Goal: Check status

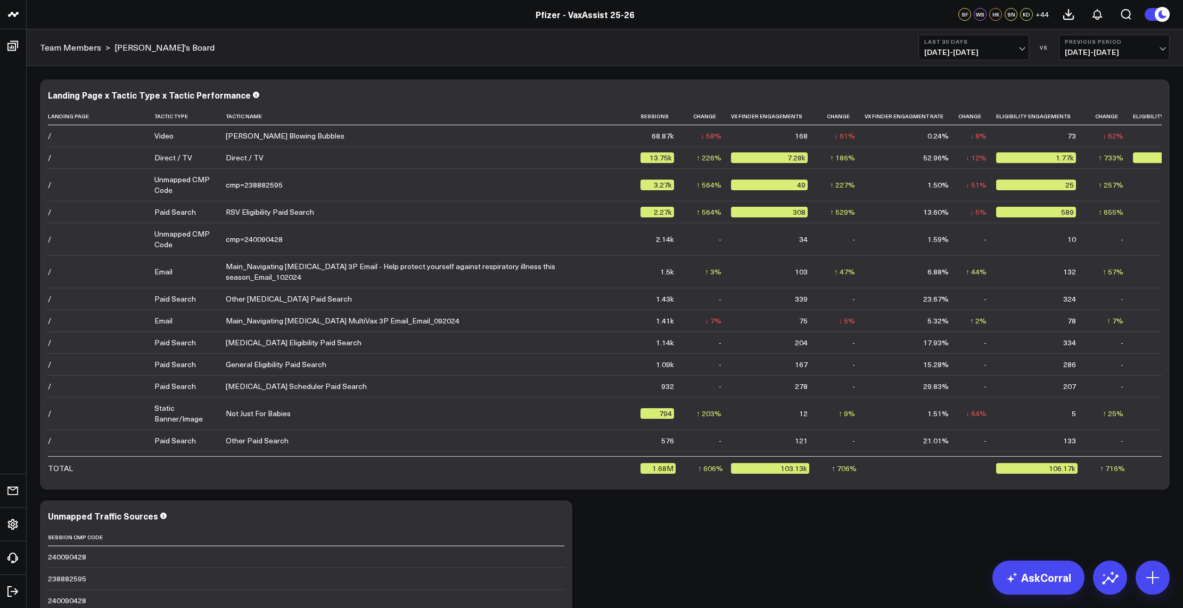
click at [164, 21] on header "Pfizer - z VaxAssist Pfizer - VaxAssist 25-26 Pfizer - VaxAssist 25-26 SF WS HK…" at bounding box center [591, 14] width 1183 height 29
click at [713, 598] on div "Modify via AI Copy link to widget Ask support Remove Create linked copy Executi…" at bounding box center [605, 495] width 1141 height 842
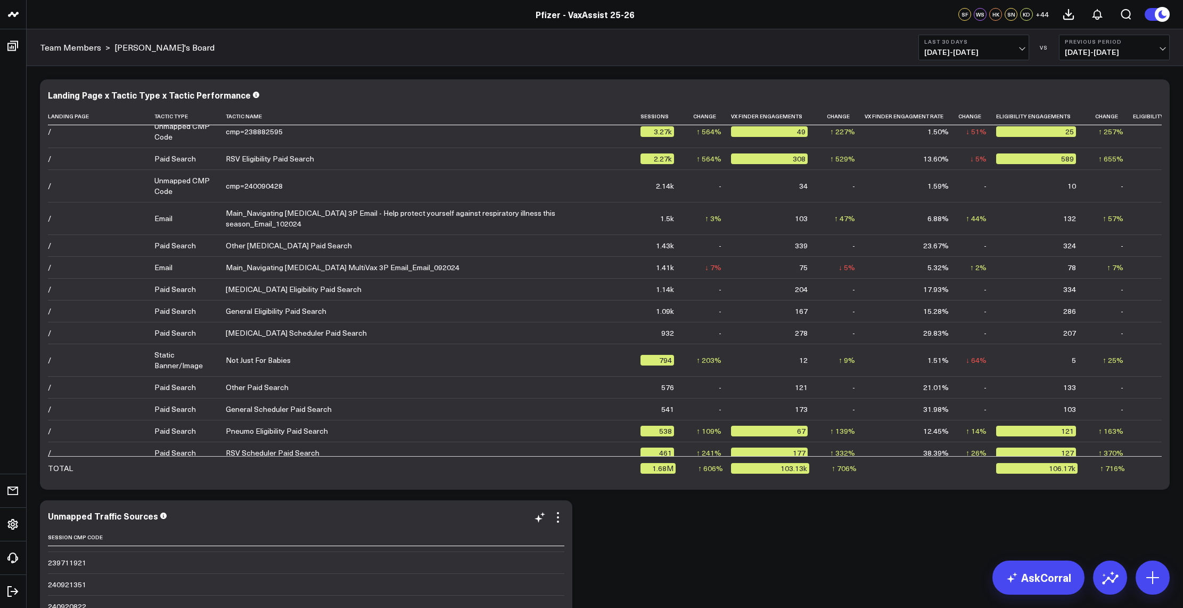
scroll to position [3084, 0]
drag, startPoint x: 667, startPoint y: 593, endPoint x: 610, endPoint y: 587, distance: 57.3
click at [667, 593] on div "Modify via AI Copy link to widget Ask support Remove Create linked copy Executi…" at bounding box center [605, 495] width 1141 height 842
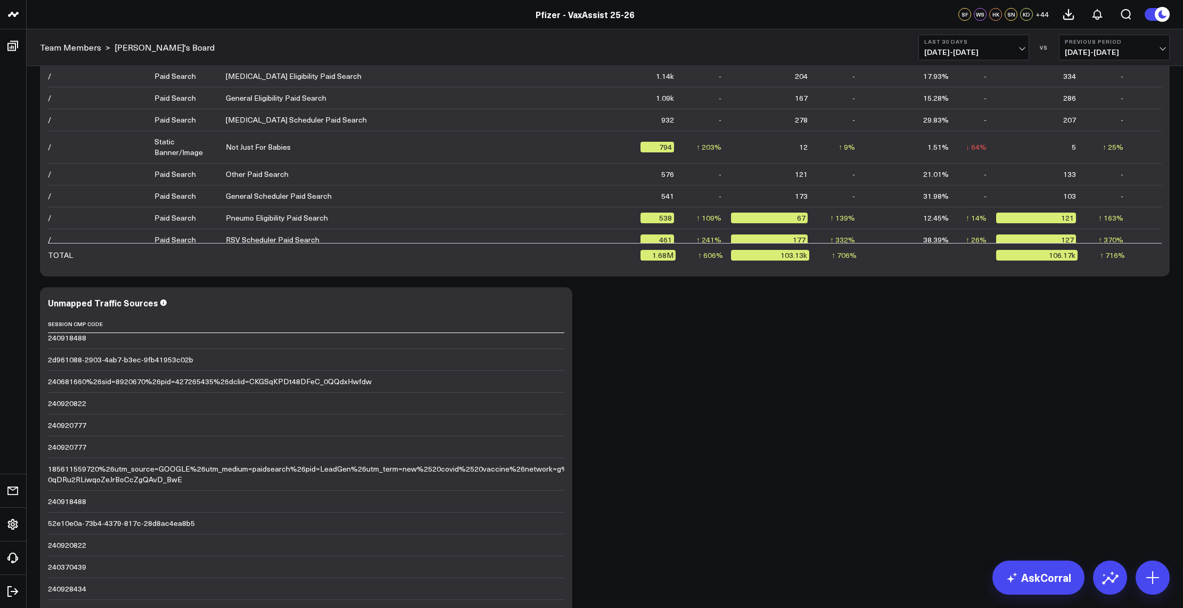
click at [993, 51] on span "08/24/25 - 09/22/25" at bounding box center [974, 52] width 99 height 9
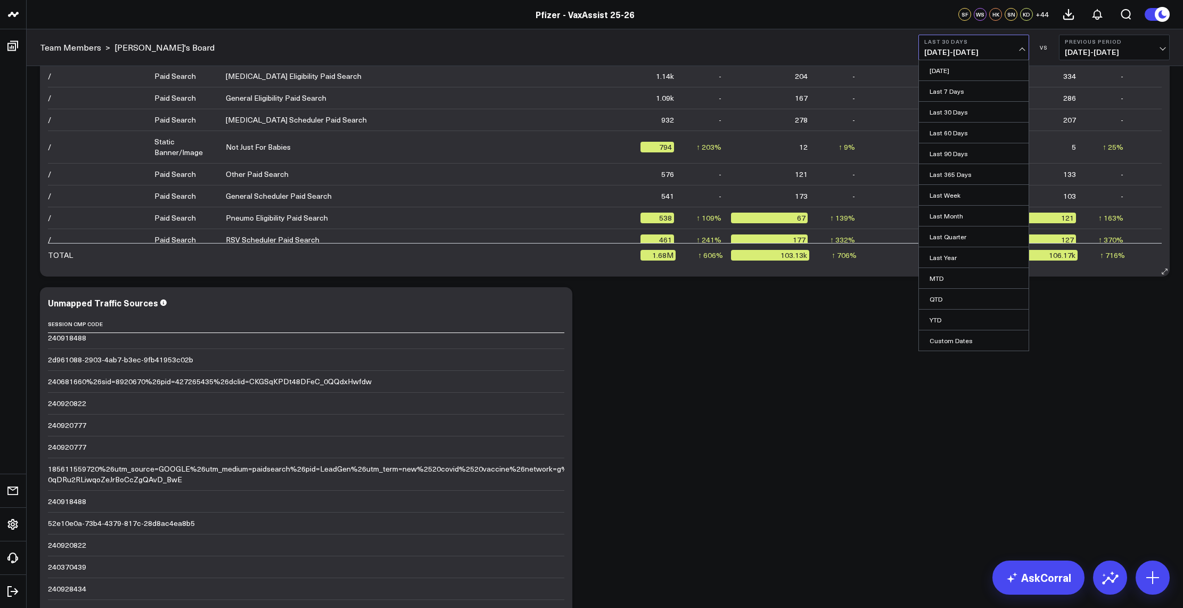
click at [963, 158] on link "Last 90 Days" at bounding box center [974, 153] width 110 height 20
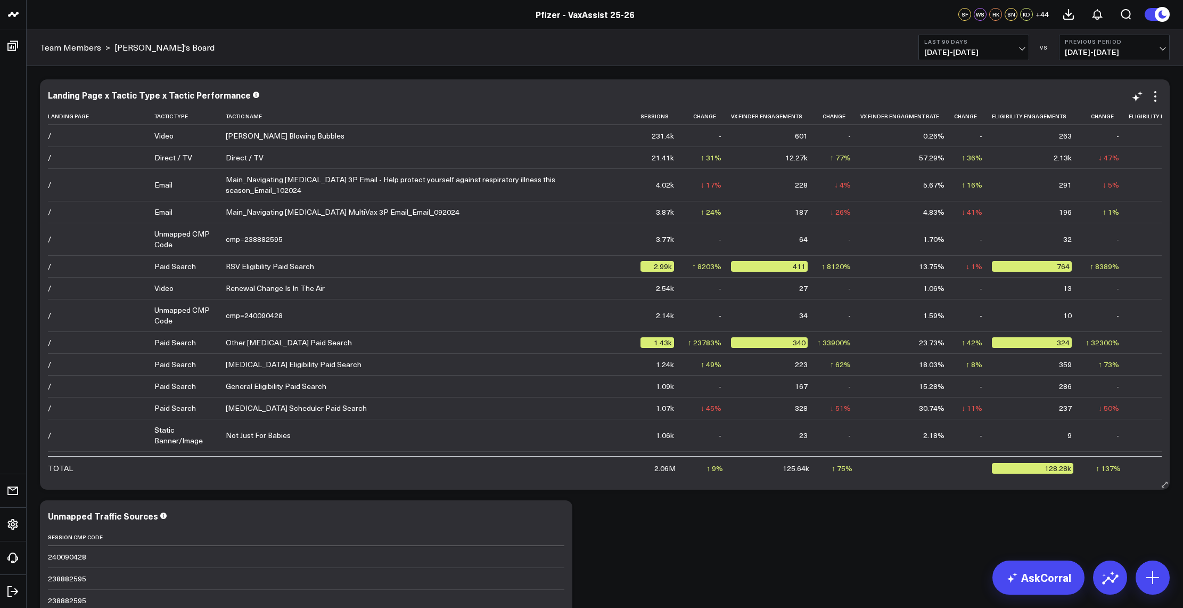
click at [192, 118] on icon at bounding box center [192, 116] width 9 height 6
click at [192, 116] on icon at bounding box center [192, 116] width 9 height 6
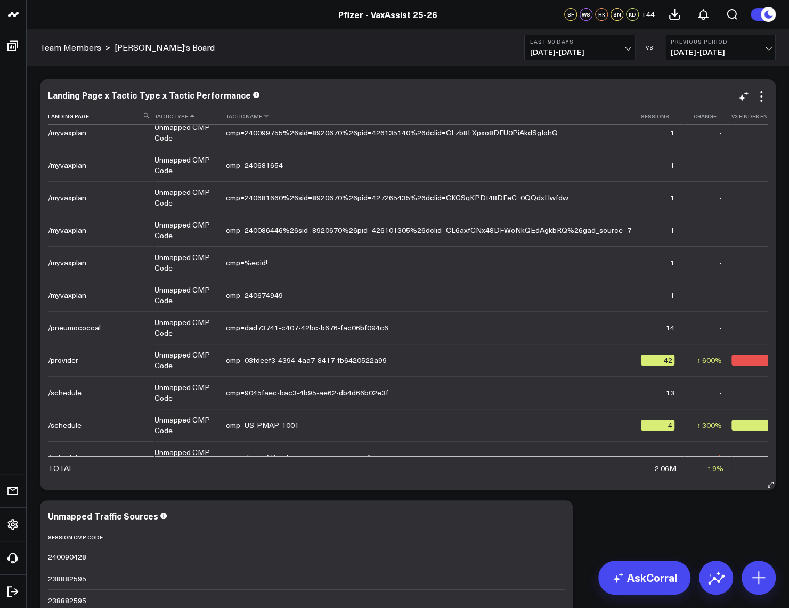
scroll to position [11158, 0]
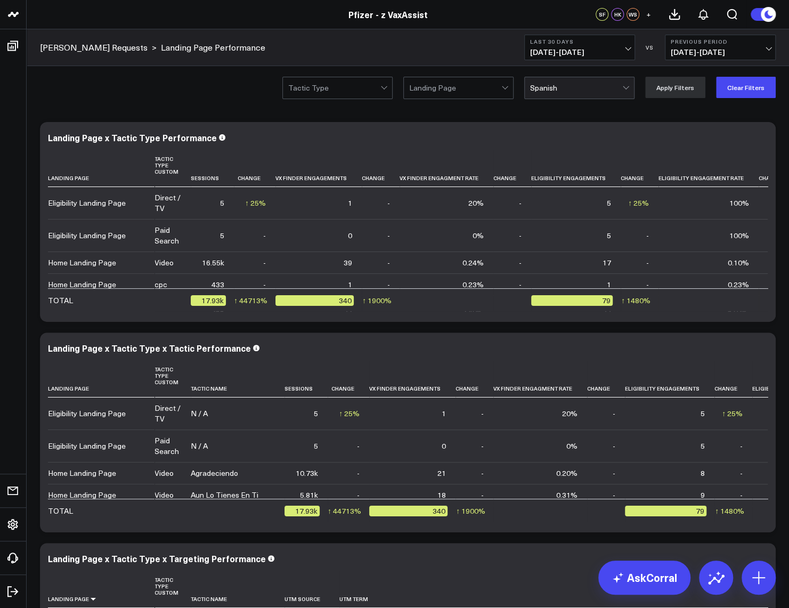
scroll to position [1332, 0]
click at [485, 561] on div "Landing Page x Tactic Type x Targeting Performance" at bounding box center [408, 558] width 720 height 10
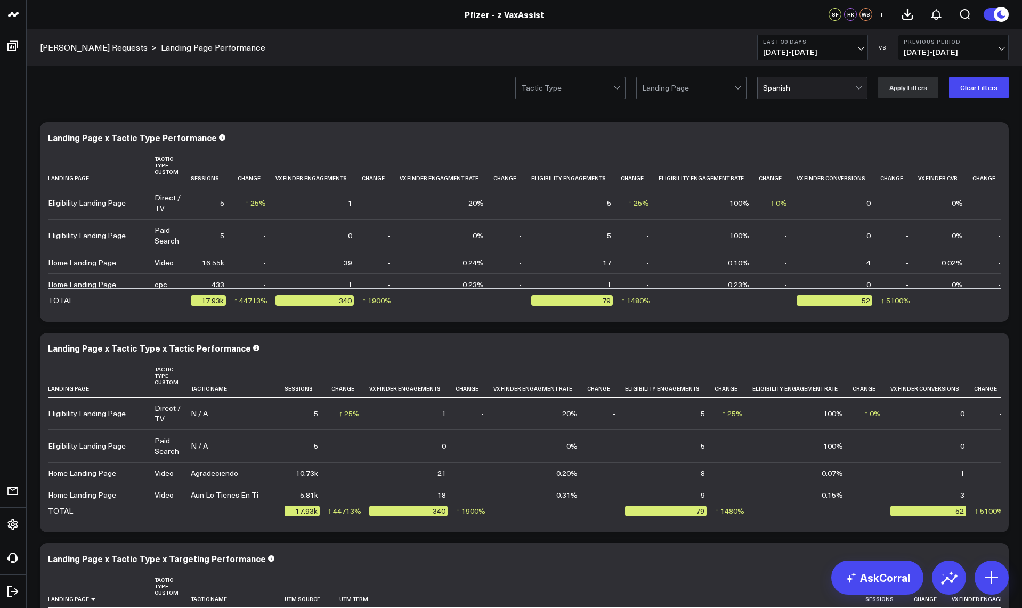
click at [788, 52] on span "[DATE] - [DATE]" at bounding box center [812, 52] width 99 height 9
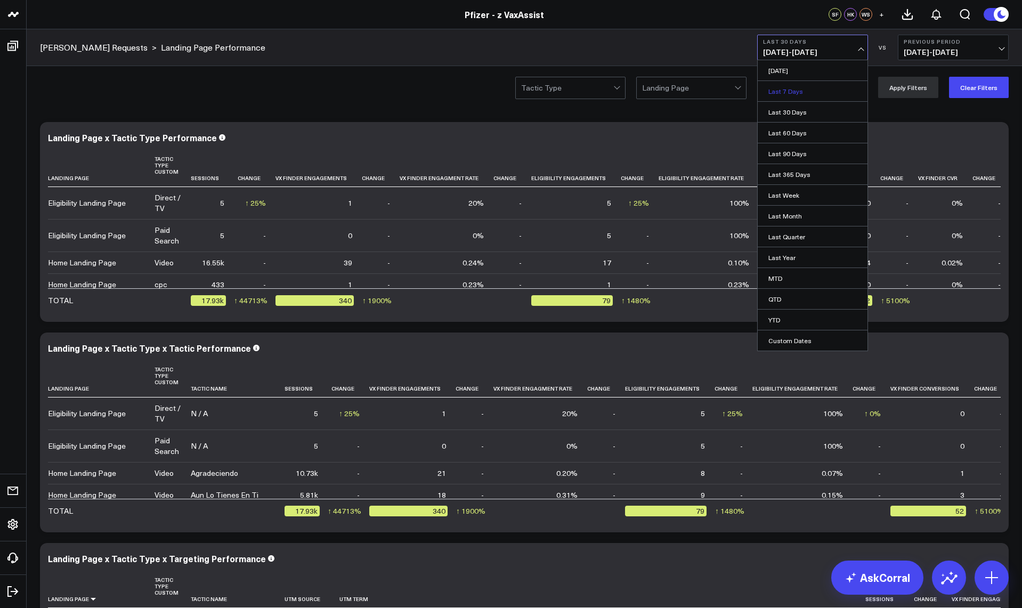
click at [788, 93] on link "Last 7 Days" at bounding box center [812, 91] width 110 height 20
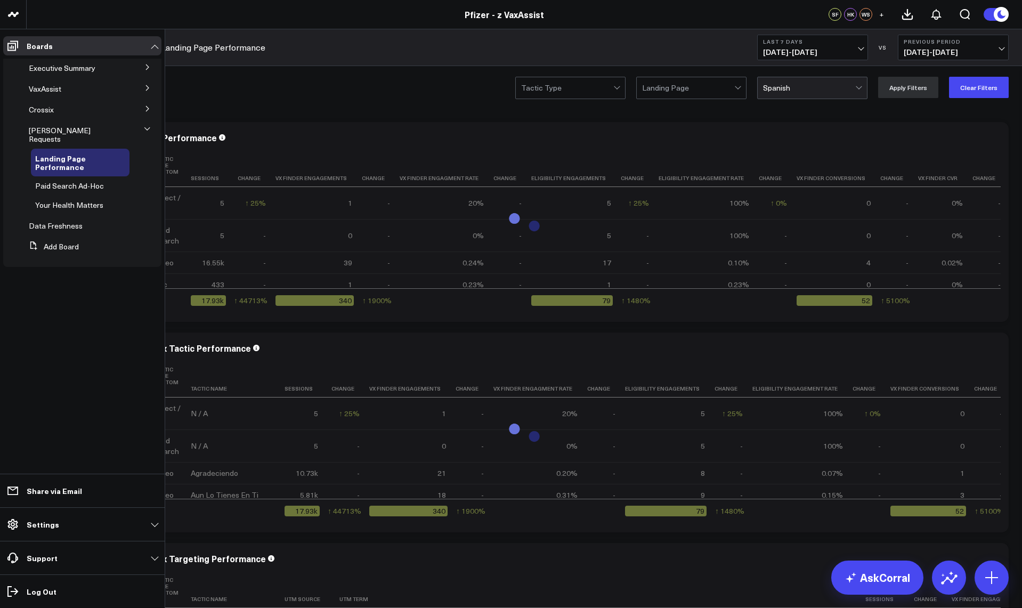
click at [63, 69] on span "Executive Summary" at bounding box center [62, 68] width 67 height 10
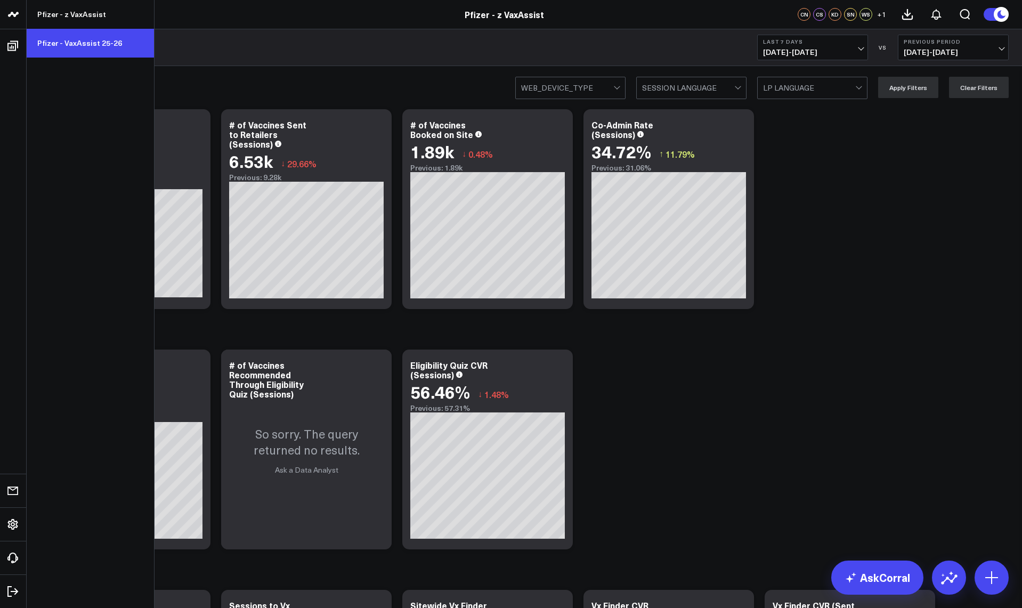
click at [91, 41] on link "Pfizer - VaxAssist 25-26" at bounding box center [90, 43] width 127 height 29
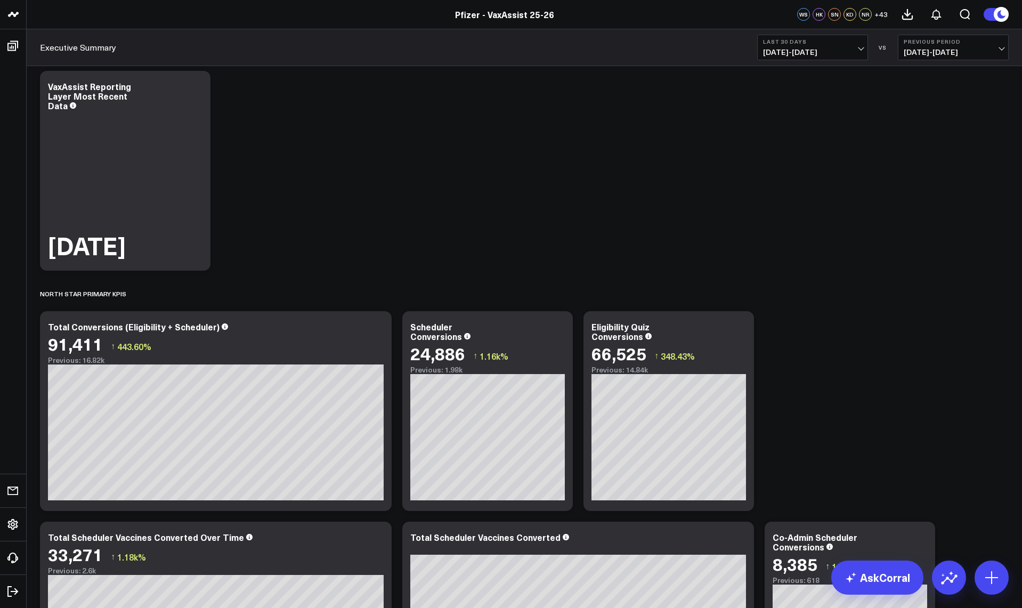
scroll to position [160, 0]
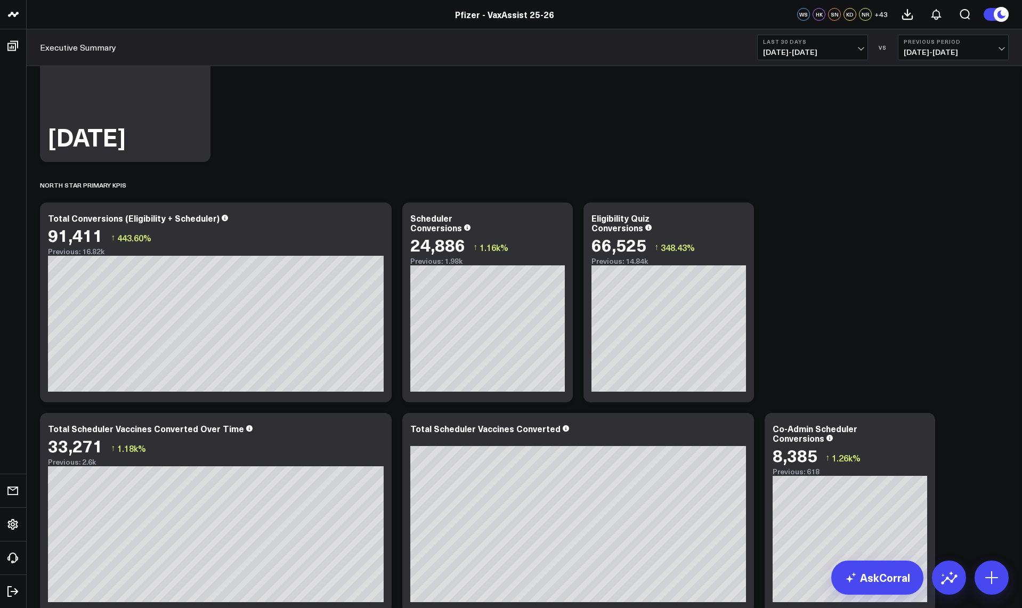
click at [824, 54] on span "[DATE] - [DATE]" at bounding box center [812, 52] width 99 height 9
click at [790, 336] on link "Custom Dates" at bounding box center [812, 340] width 110 height 20
select select "8"
select select "2025"
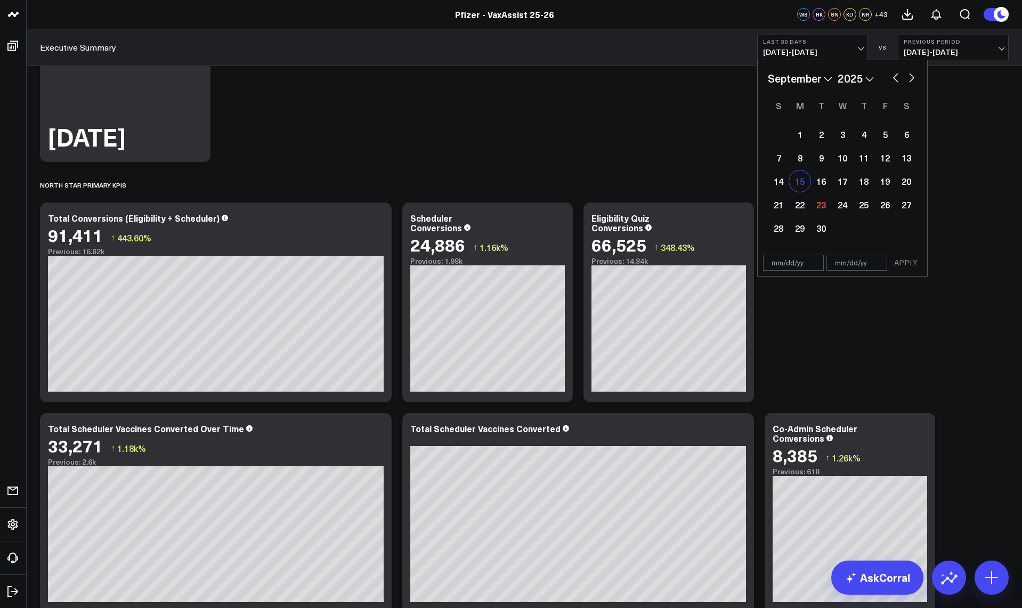
click at [799, 183] on div "15" at bounding box center [799, 180] width 21 height 21
type input "[DATE]"
select select "8"
select select "2025"
click at [775, 208] on div "21" at bounding box center [777, 204] width 21 height 21
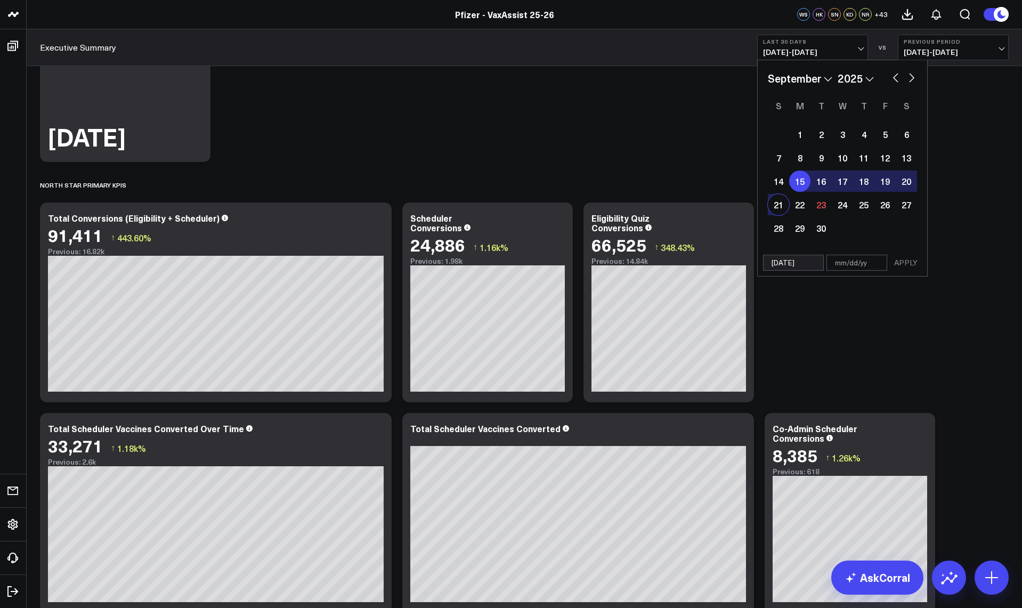
type input "[DATE]"
select select "8"
select select "2025"
click at [907, 263] on button "APPLY" at bounding box center [905, 263] width 32 height 16
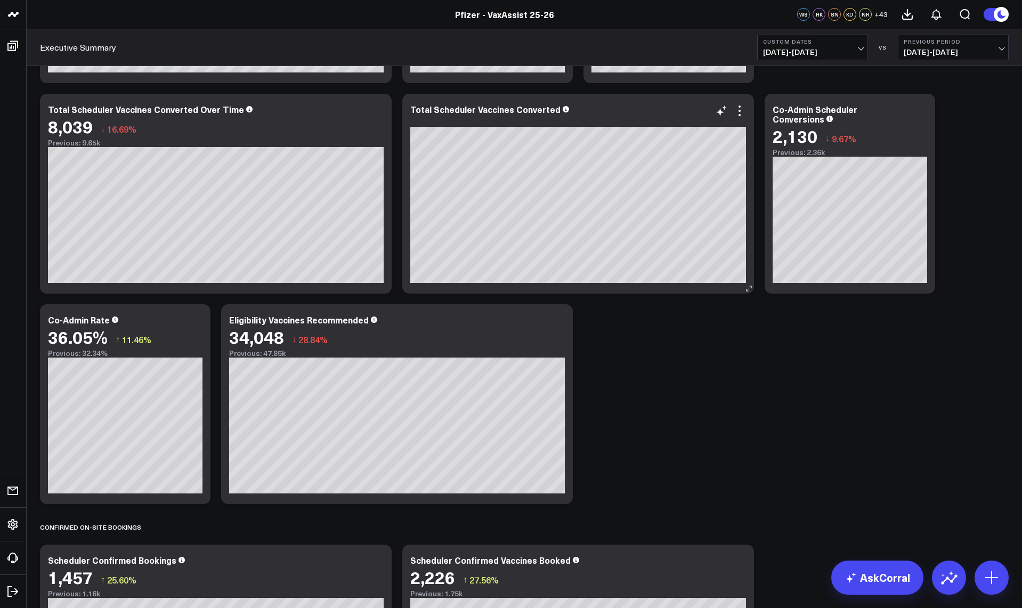
scroll to position [479, 0]
click at [92, 28] on header "Pfizer - z VaxAssist Pfizer - VaxAssist 25-26 Pfizer - VaxAssist 25-26 WS HK SN…" at bounding box center [511, 14] width 1022 height 29
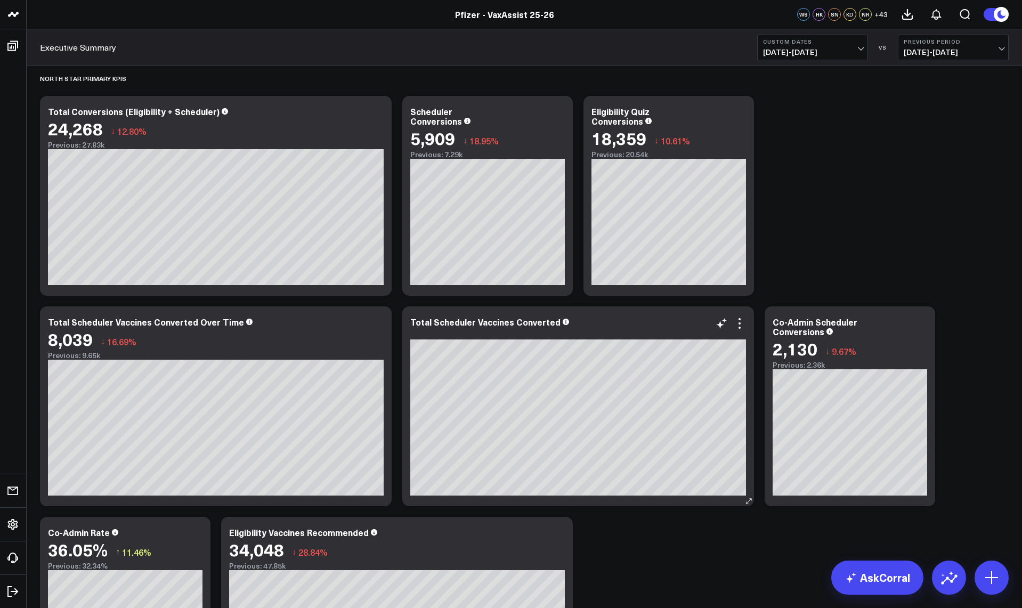
scroll to position [0, 0]
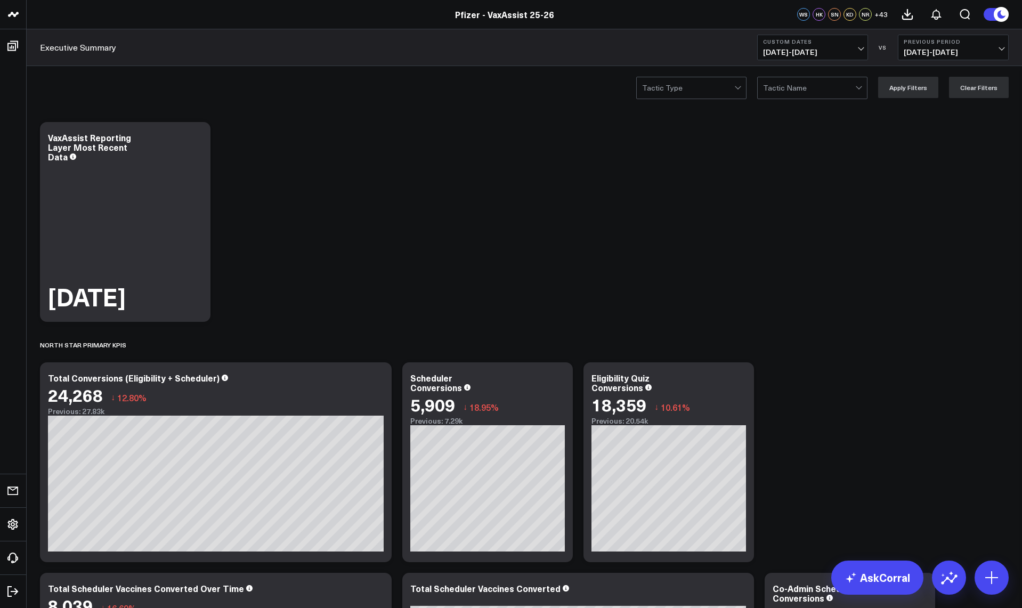
click at [770, 52] on span "09/15/25 - 09/21/25" at bounding box center [812, 52] width 99 height 9
click at [786, 336] on link "Custom Dates" at bounding box center [812, 340] width 110 height 20
select select "8"
select select "2025"
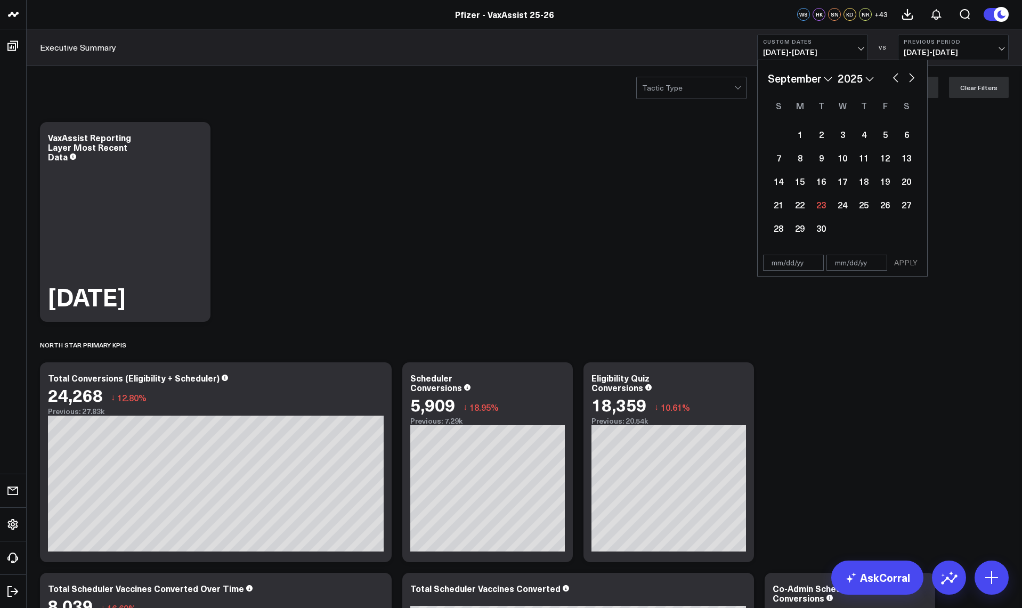
click at [888, 85] on div "January February March April May June July August September October November De…" at bounding box center [841, 78] width 149 height 16
click at [893, 79] on button "button" at bounding box center [895, 76] width 11 height 13
select select "7"
select select "2025"
click at [798, 224] on div "25" at bounding box center [799, 227] width 21 height 21
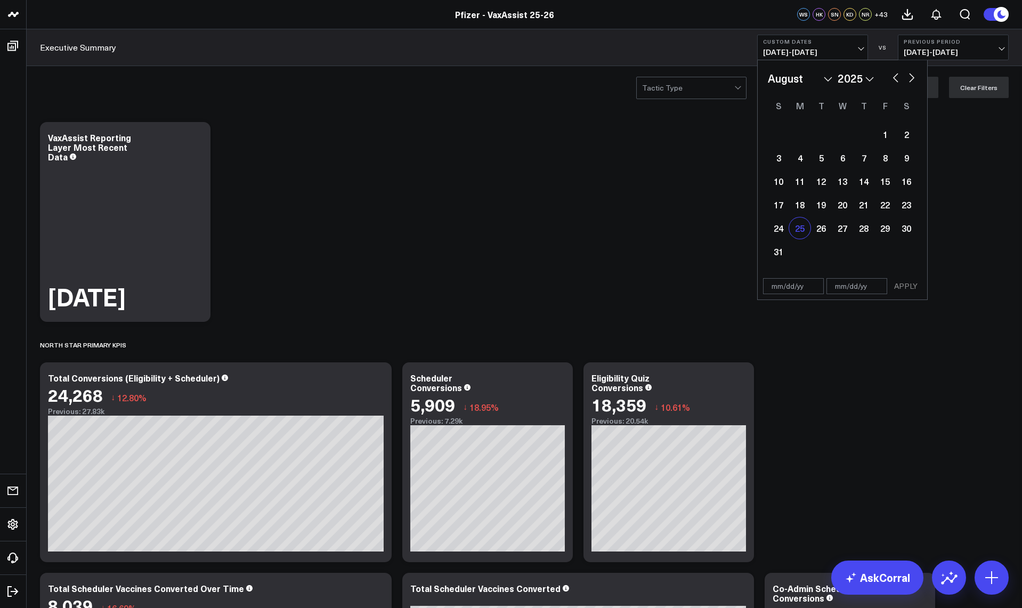
type input "08/25/25"
select select "7"
select select "2025"
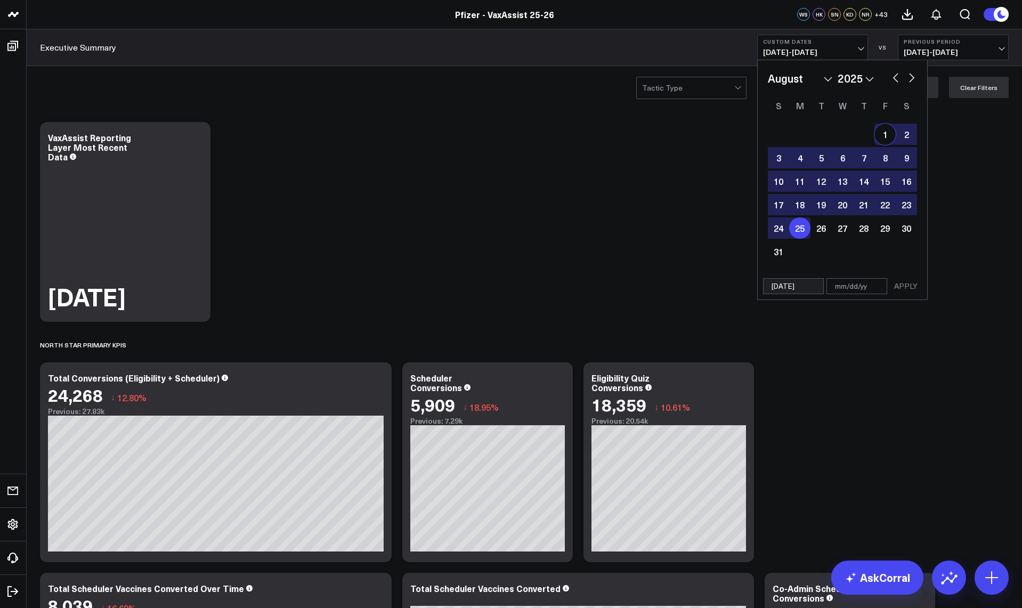
click at [913, 73] on button "button" at bounding box center [911, 76] width 11 height 13
select select "8"
select select "2025"
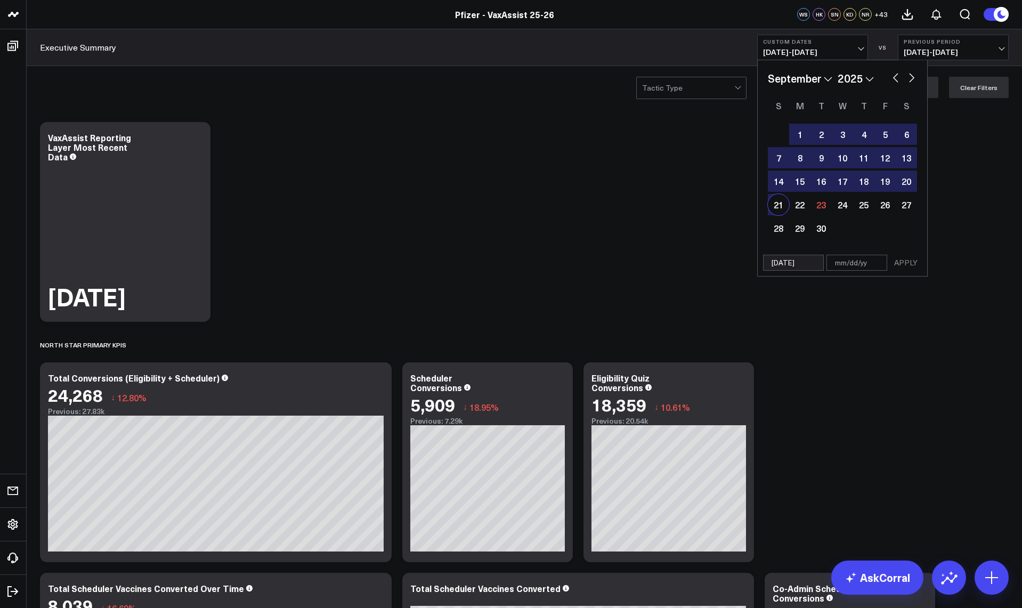
click at [780, 206] on div "21" at bounding box center [777, 204] width 21 height 21
type input "[DATE]"
select select "8"
select select "2025"
click at [904, 263] on button "APPLY" at bounding box center [905, 263] width 32 height 16
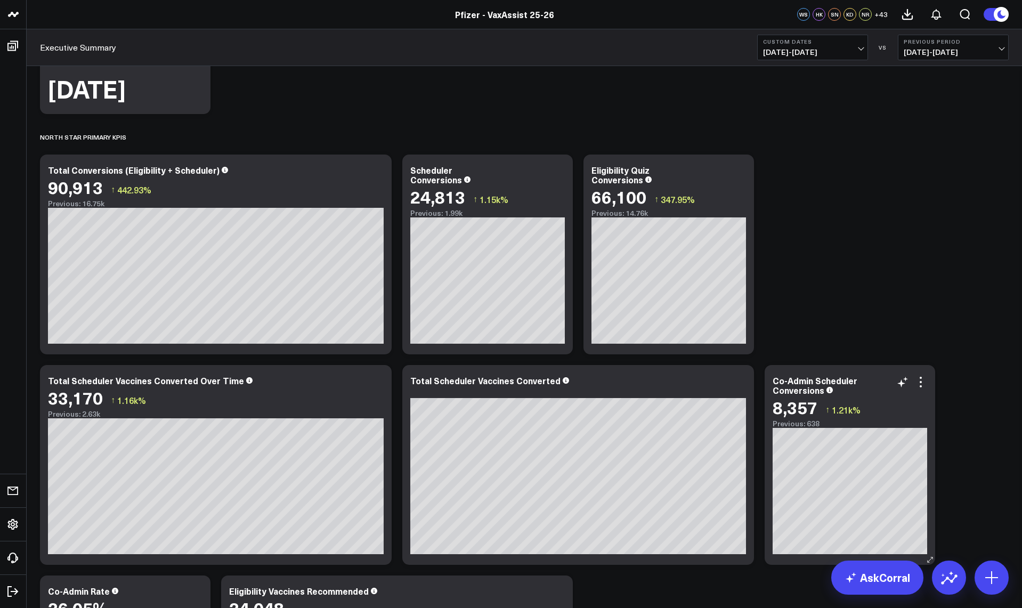
scroll to position [213, 0]
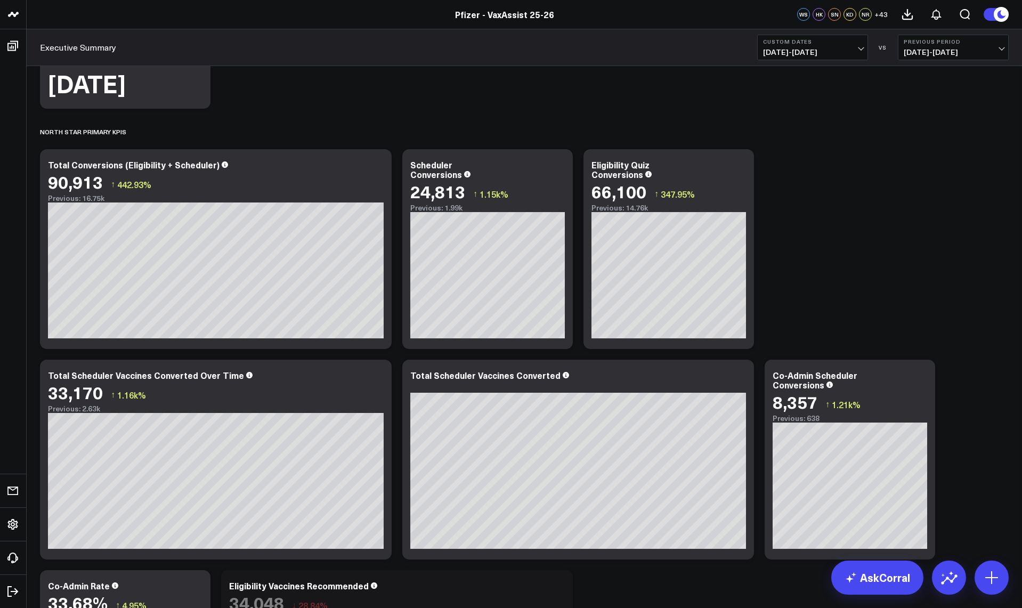
click at [126, 32] on div "Executive Summary Custom Dates 08/25/25 - 09/21/25 VS Previous Period 07/28/25 …" at bounding box center [524, 47] width 995 height 37
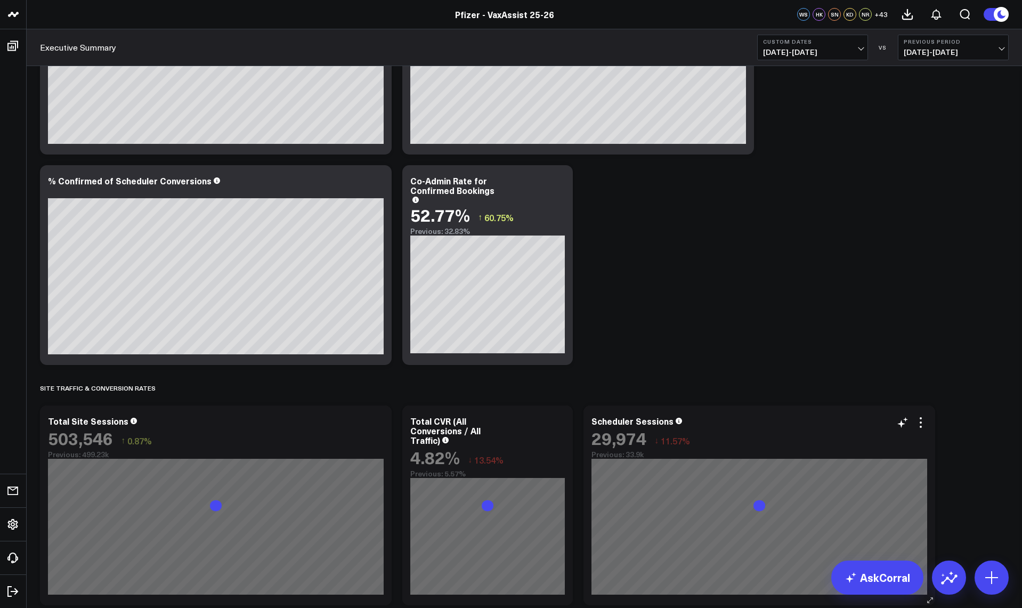
scroll to position [1118, 0]
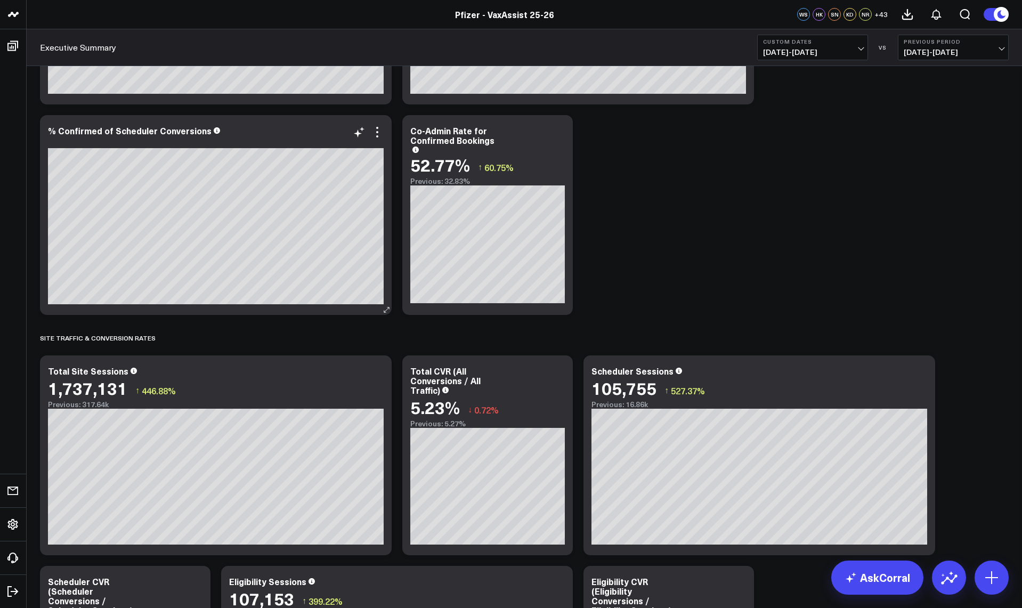
drag, startPoint x: 133, startPoint y: 15, endPoint x: 169, endPoint y: 116, distance: 106.5
click at [133, 15] on div "Pfizer - VaxAssist 25-26" at bounding box center [504, 15] width 1008 height 12
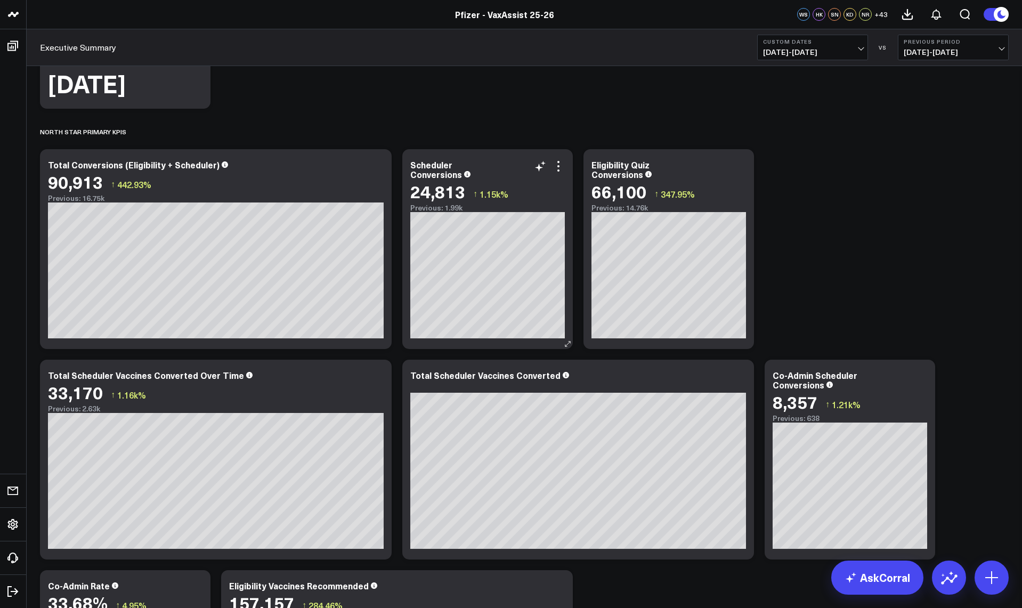
scroll to position [0, 0]
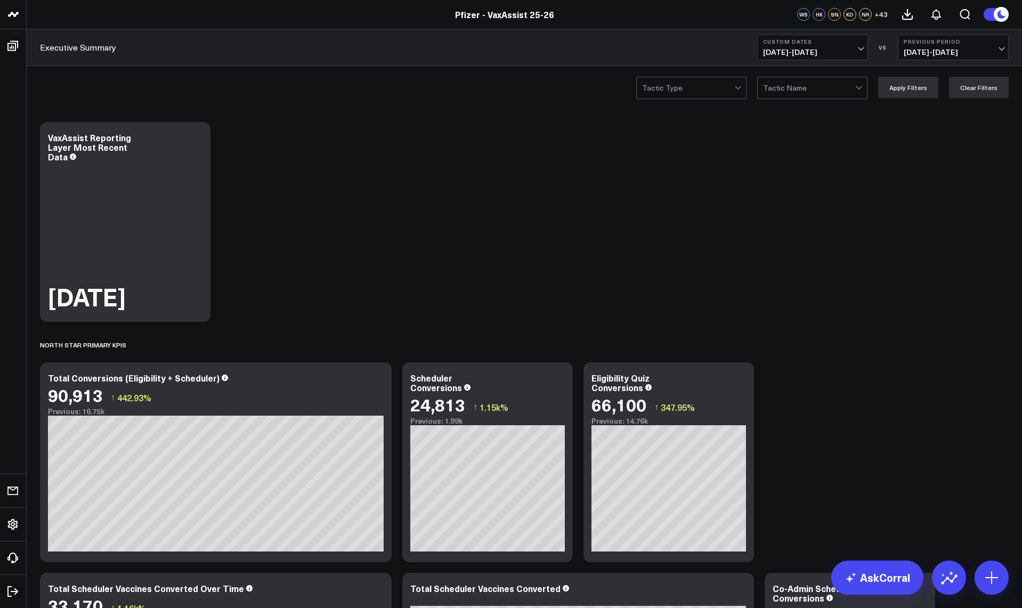
click at [821, 48] on span "08/25/25 - 09/21/25" at bounding box center [812, 52] width 99 height 9
click at [794, 92] on link "Last 7 Days" at bounding box center [812, 91] width 110 height 20
